Goal: Navigation & Orientation: Go to known website

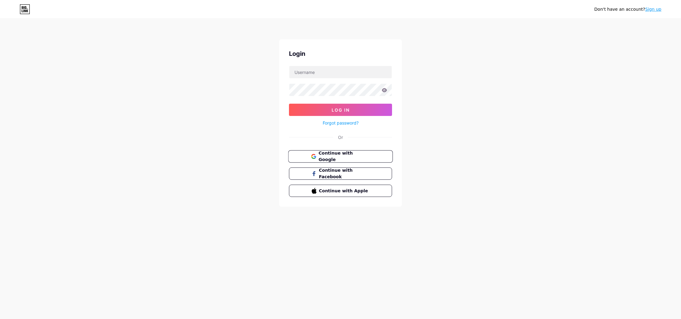
click at [346, 155] on span "Continue with Google" at bounding box center [343, 156] width 51 height 13
click at [340, 163] on div "Login Log In Forgot password? Or There is already an account created with your …" at bounding box center [340, 130] width 123 height 183
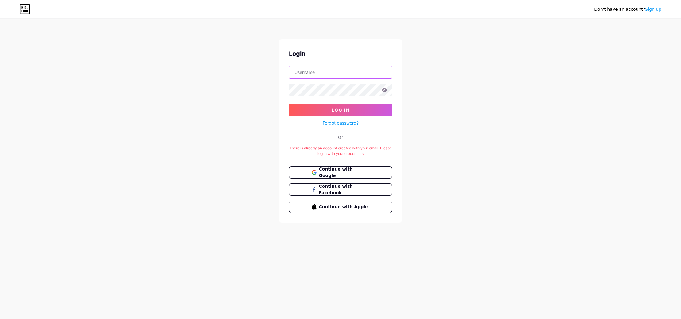
click at [357, 67] on input "text" at bounding box center [340, 72] width 102 height 12
type input "celenegems"
click at [351, 108] on button "Log In" at bounding box center [340, 110] width 103 height 12
